Goal: Task Accomplishment & Management: Manage account settings

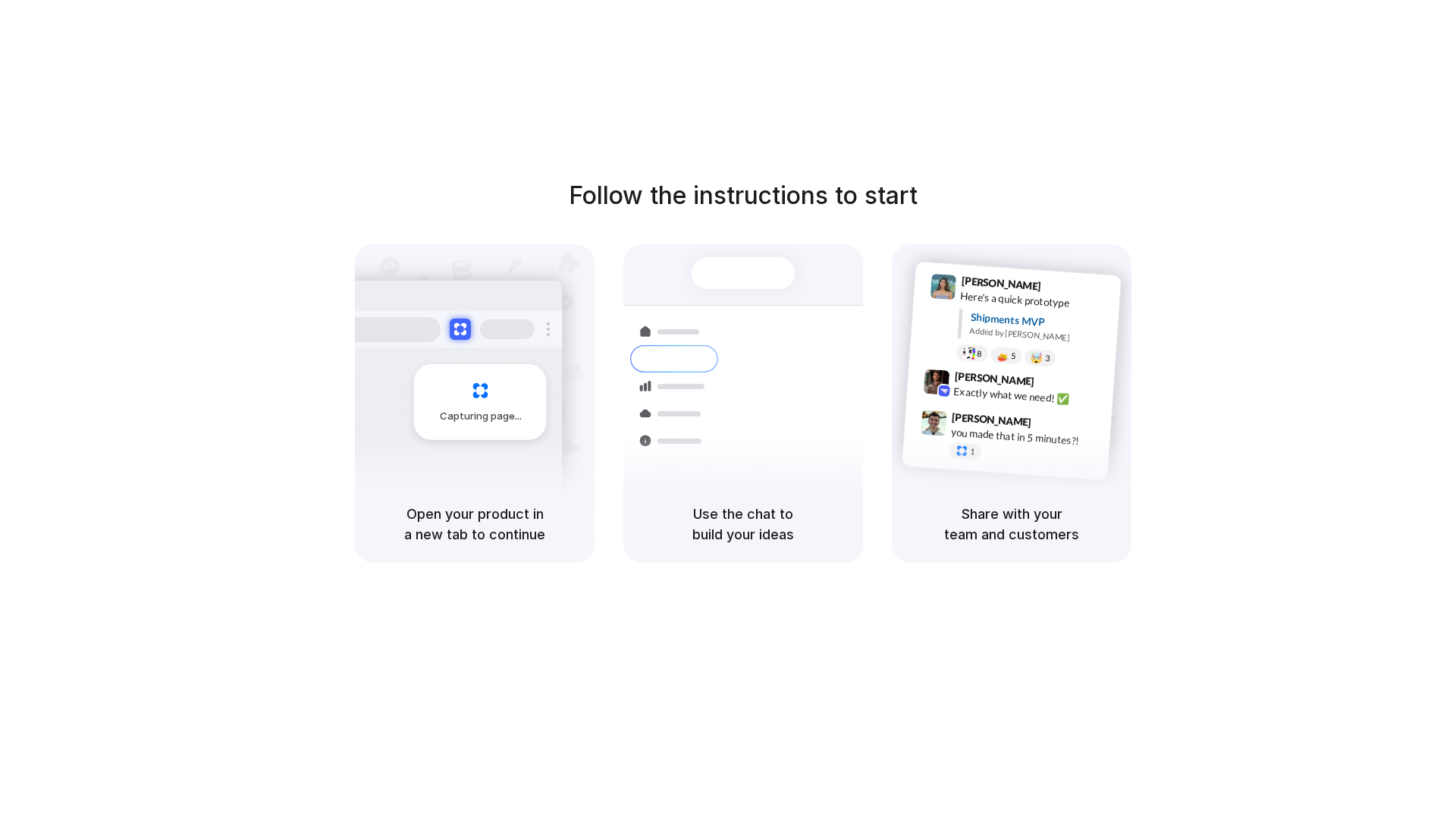
click at [748, 458] on div "Bulk order processing 8 pallets • Warehouse B • Packed" at bounding box center [832, 477] width 205 height 44
click at [751, 266] on div at bounding box center [744, 273] width 104 height 32
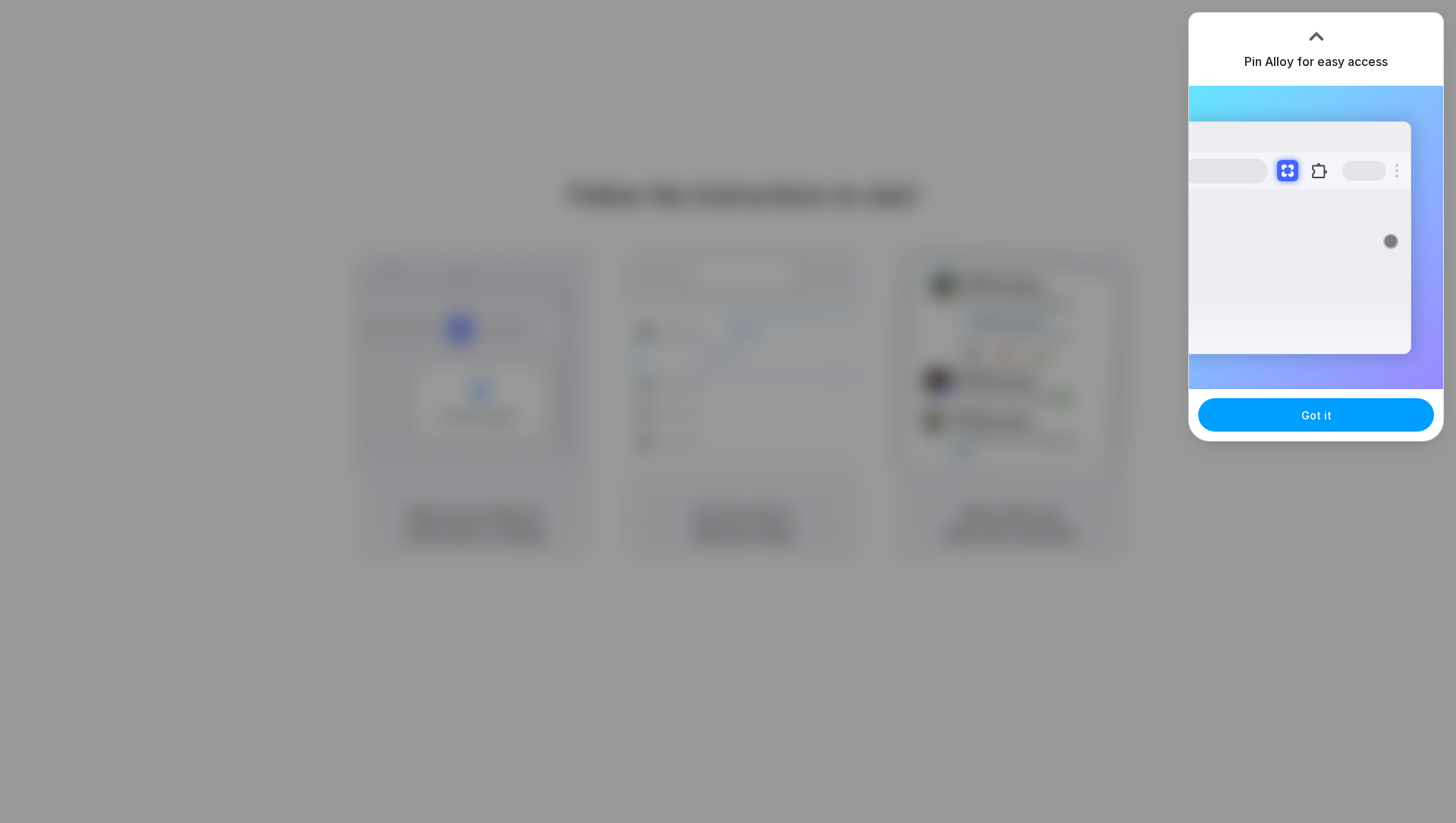
click at [1309, 420] on span "Got it" at bounding box center [1316, 414] width 30 height 16
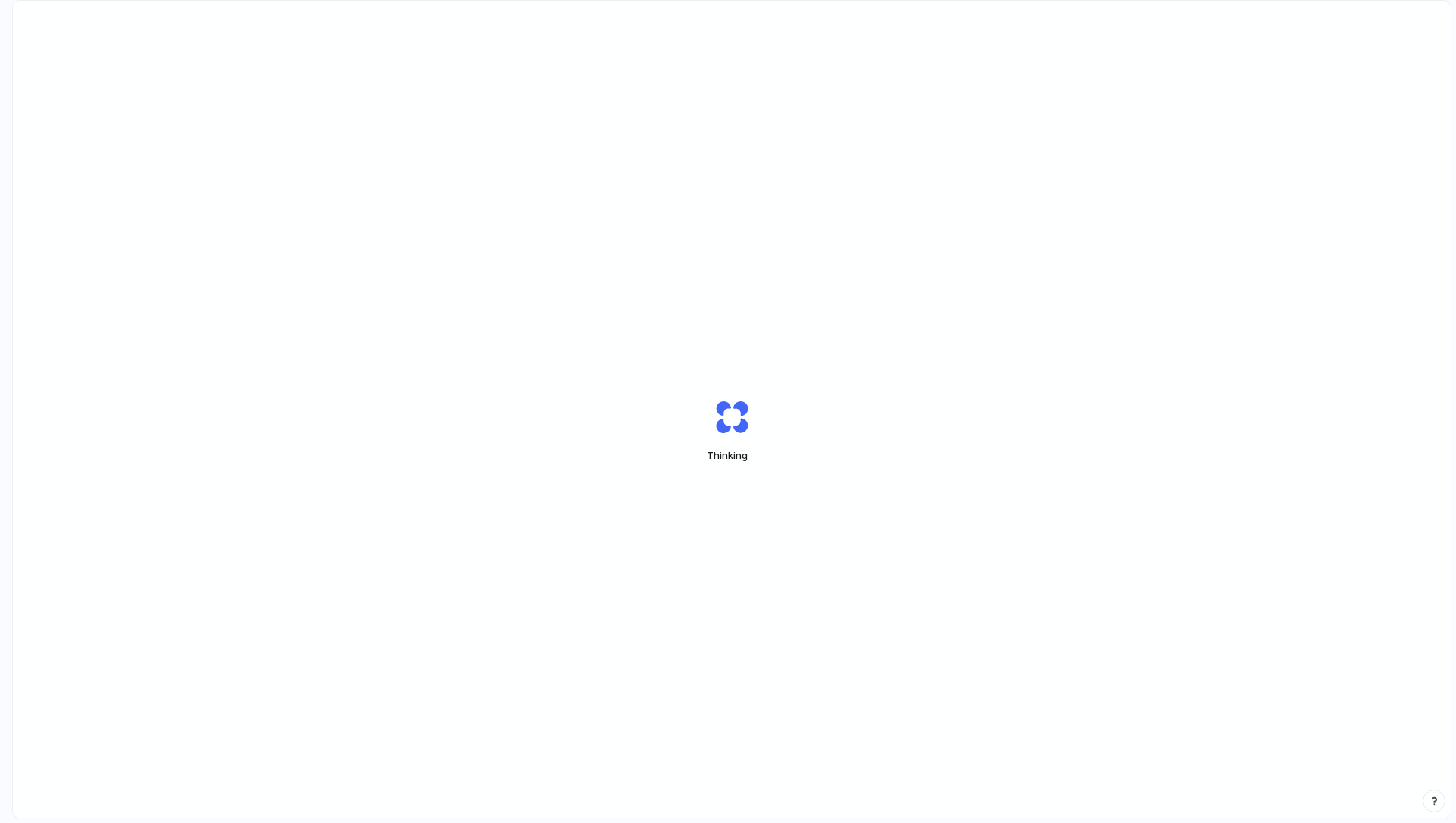
drag, startPoint x: 0, startPoint y: 0, endPoint x: 516, endPoint y: 340, distance: 617.9
click at [516, 340] on div "Thinking" at bounding box center [731, 430] width 1438 height 859
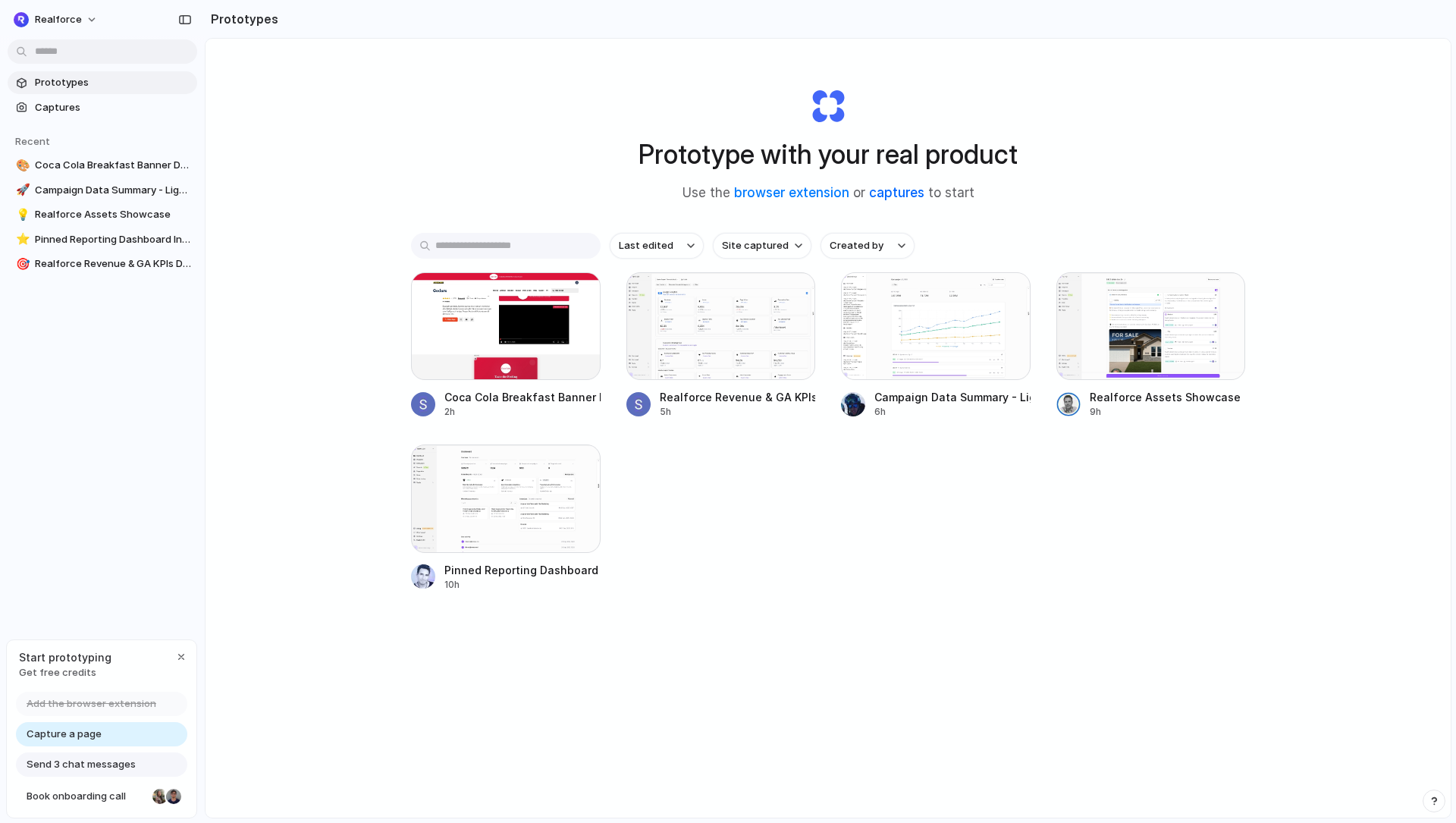
click at [909, 194] on link "captures" at bounding box center [897, 192] width 55 height 15
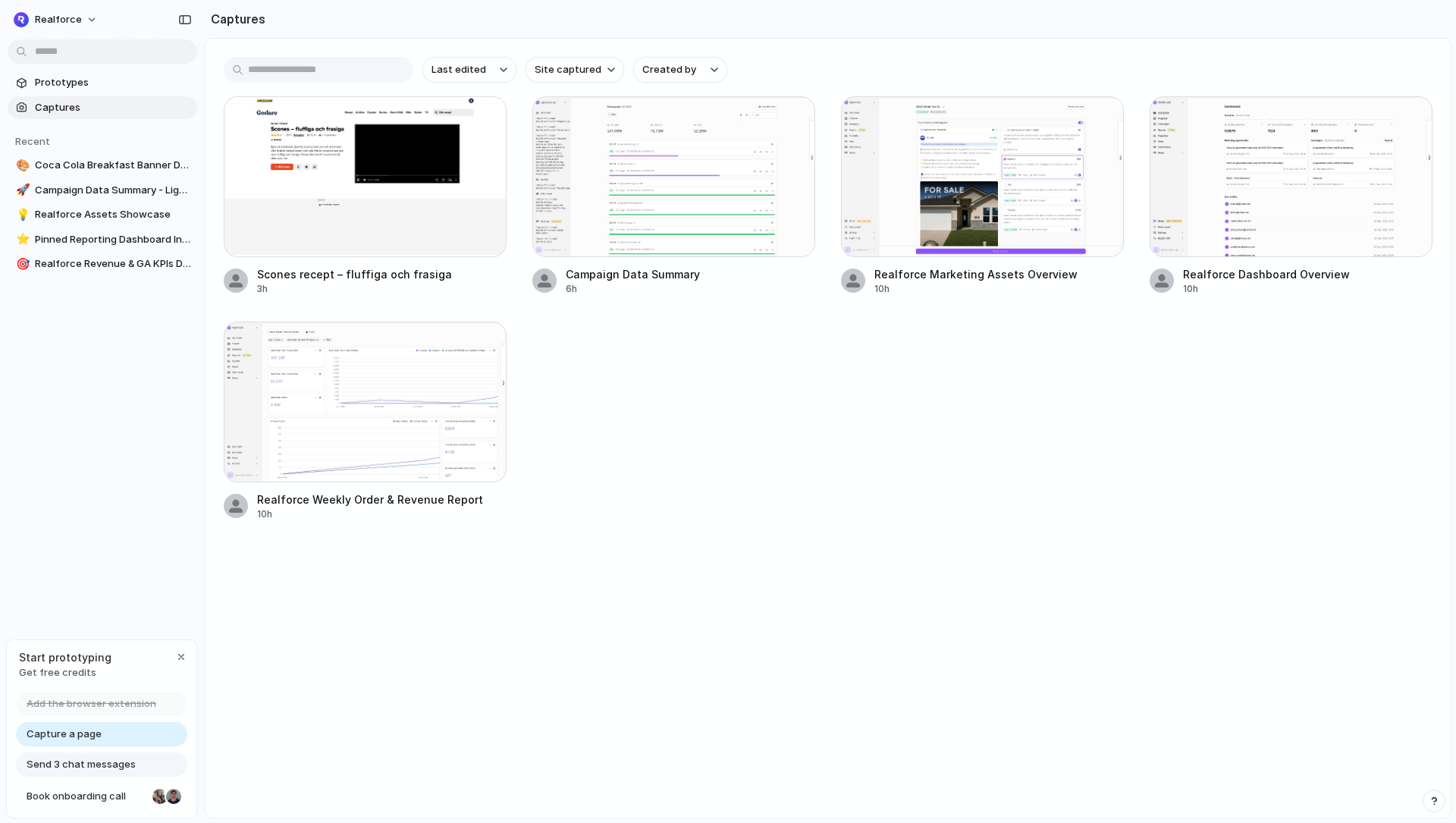
click at [109, 739] on div "Capture a page" at bounding box center [101, 734] width 171 height 24
click at [66, 737] on span "Capture a page" at bounding box center [64, 734] width 75 height 15
click at [186, 651] on div "button" at bounding box center [181, 657] width 13 height 13
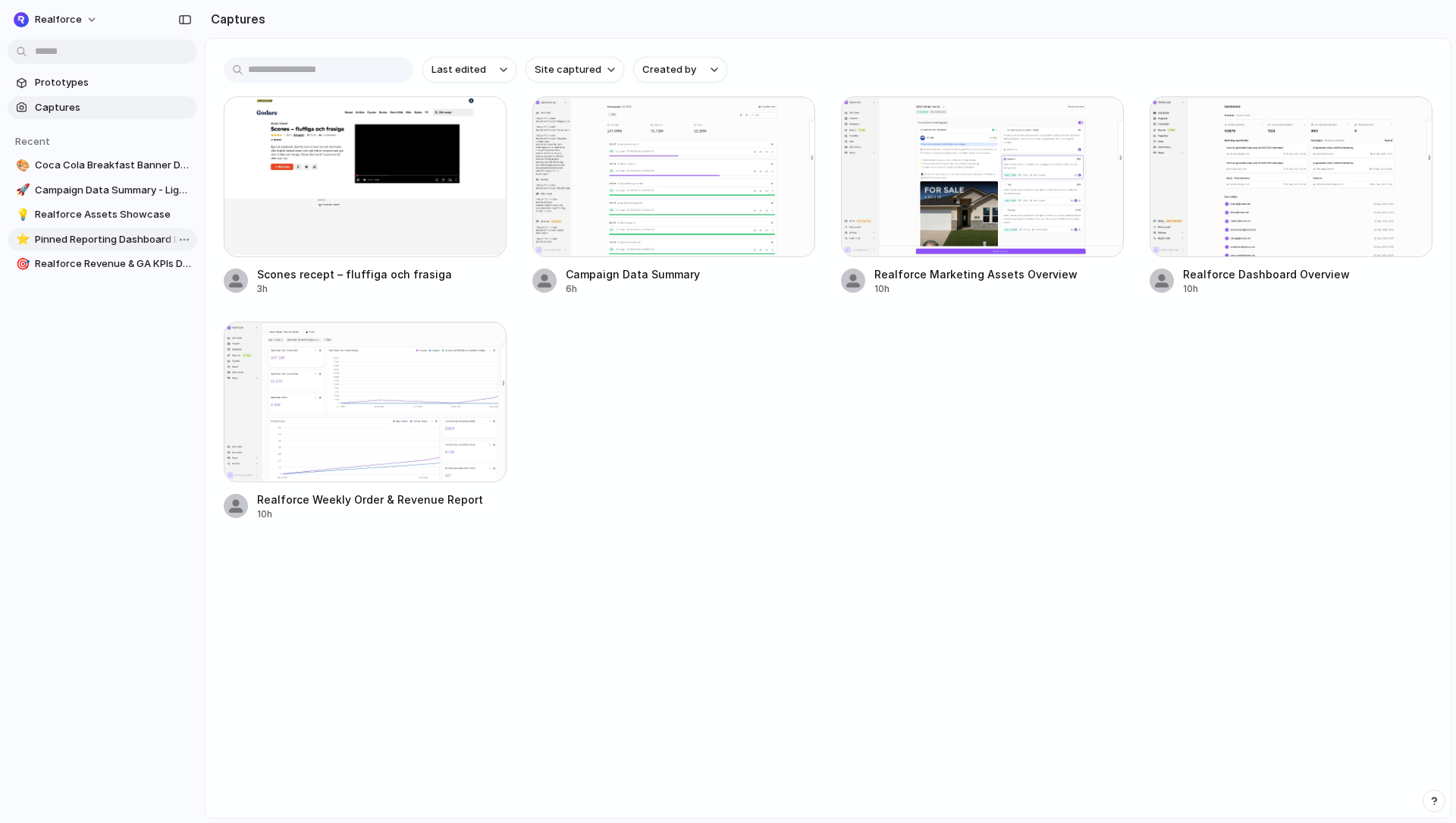
click at [78, 242] on span "Pinned Reporting Dashboard Integration" at bounding box center [113, 240] width 156 height 15
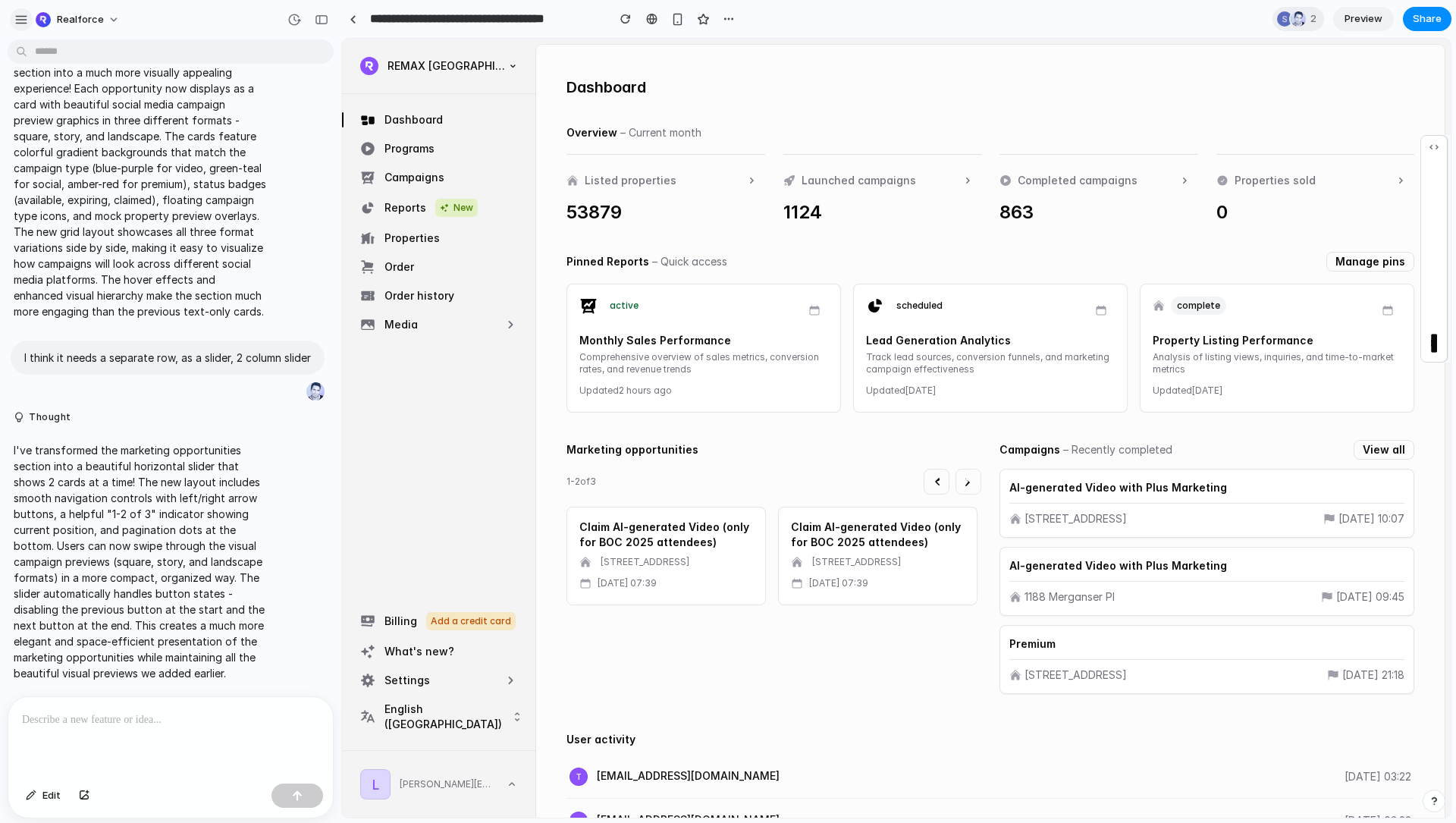
click at [18, 14] on div "button" at bounding box center [21, 19] width 13 height 13
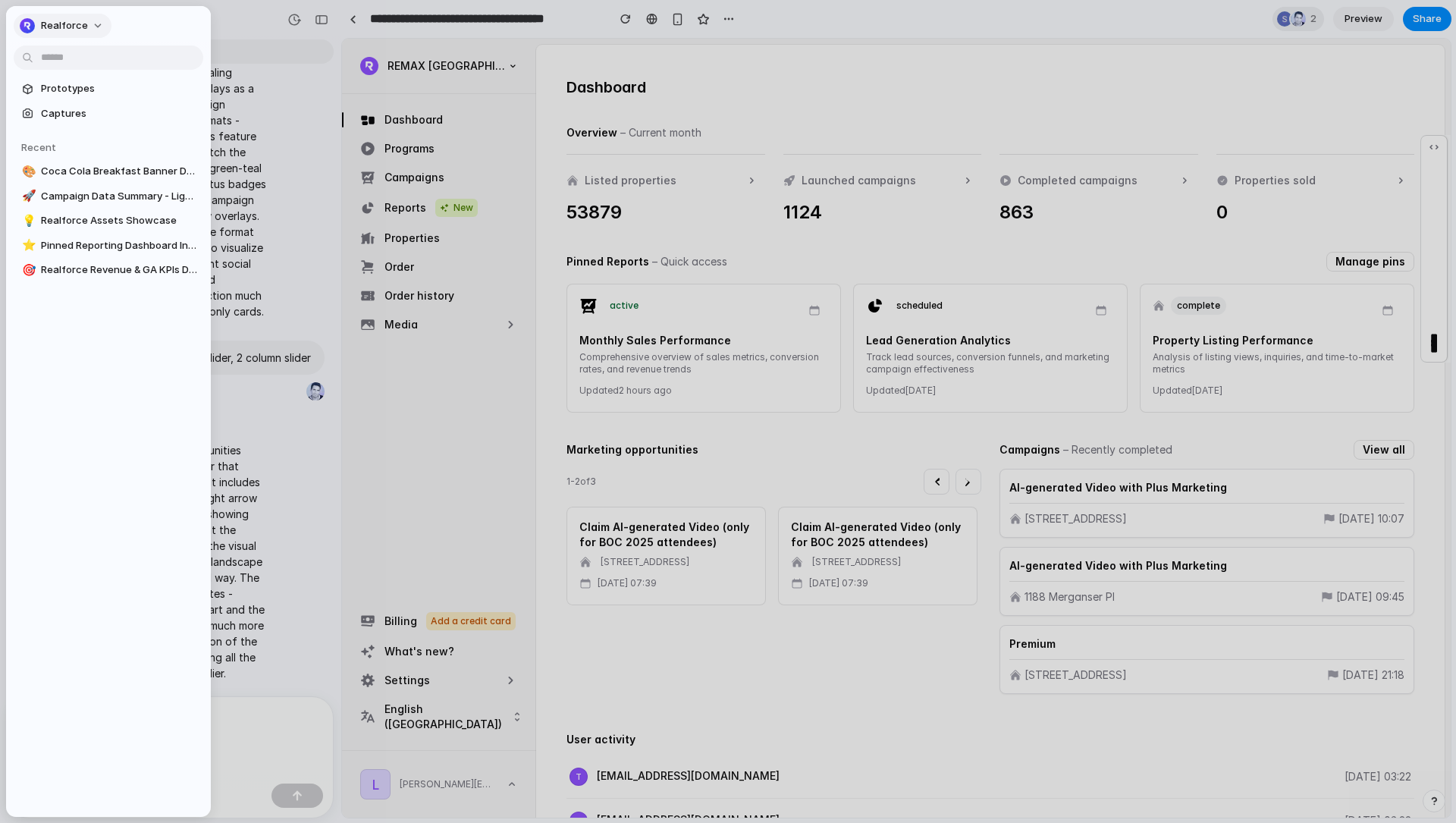
click at [89, 22] on button "Realforce" at bounding box center [62, 25] width 98 height 24
click at [93, 132] on li "Sign out" at bounding box center [79, 132] width 126 height 24
